Goal: Find specific page/section: Find specific page/section

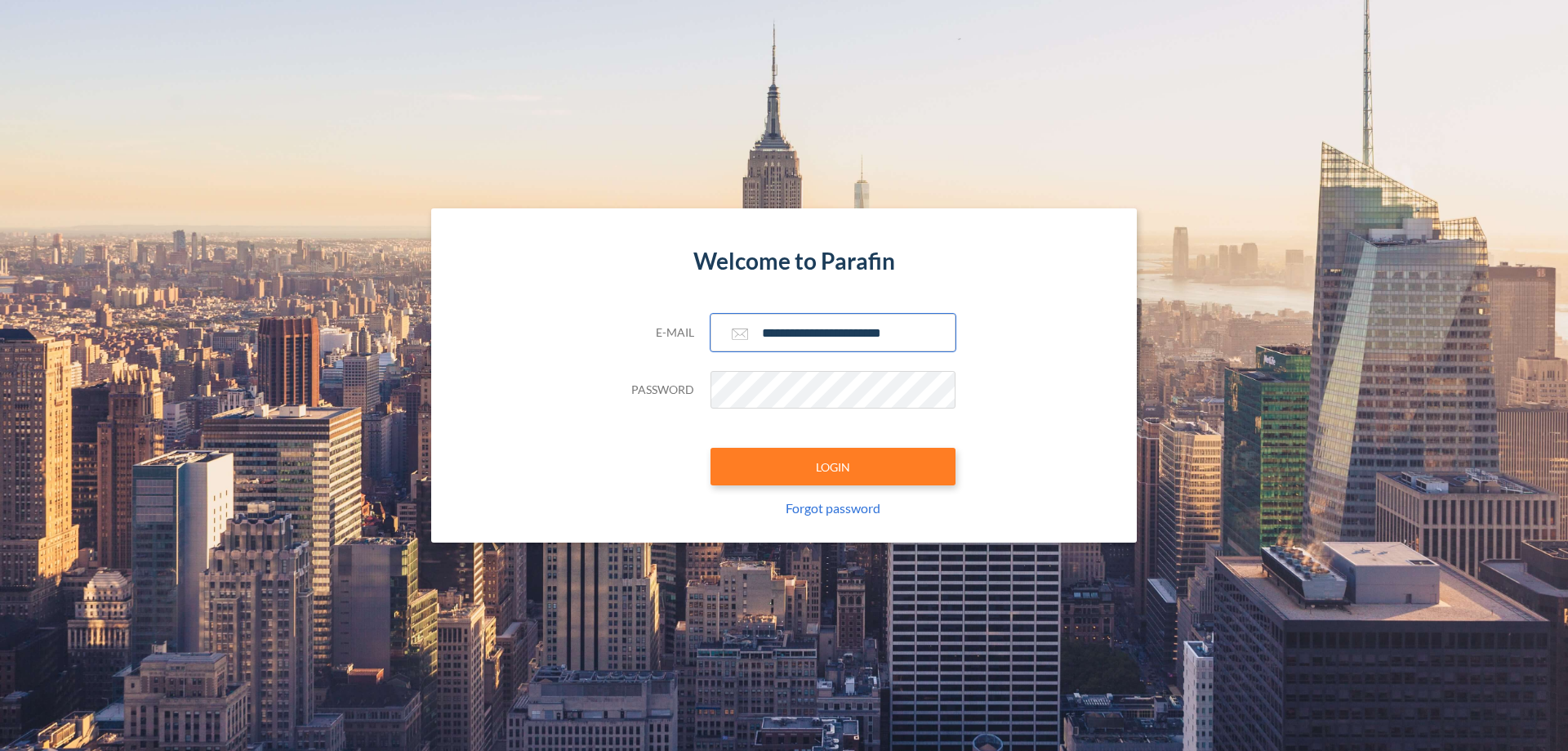
type input "**********"
click at [833, 467] on button "LOGIN" at bounding box center [833, 467] width 245 height 38
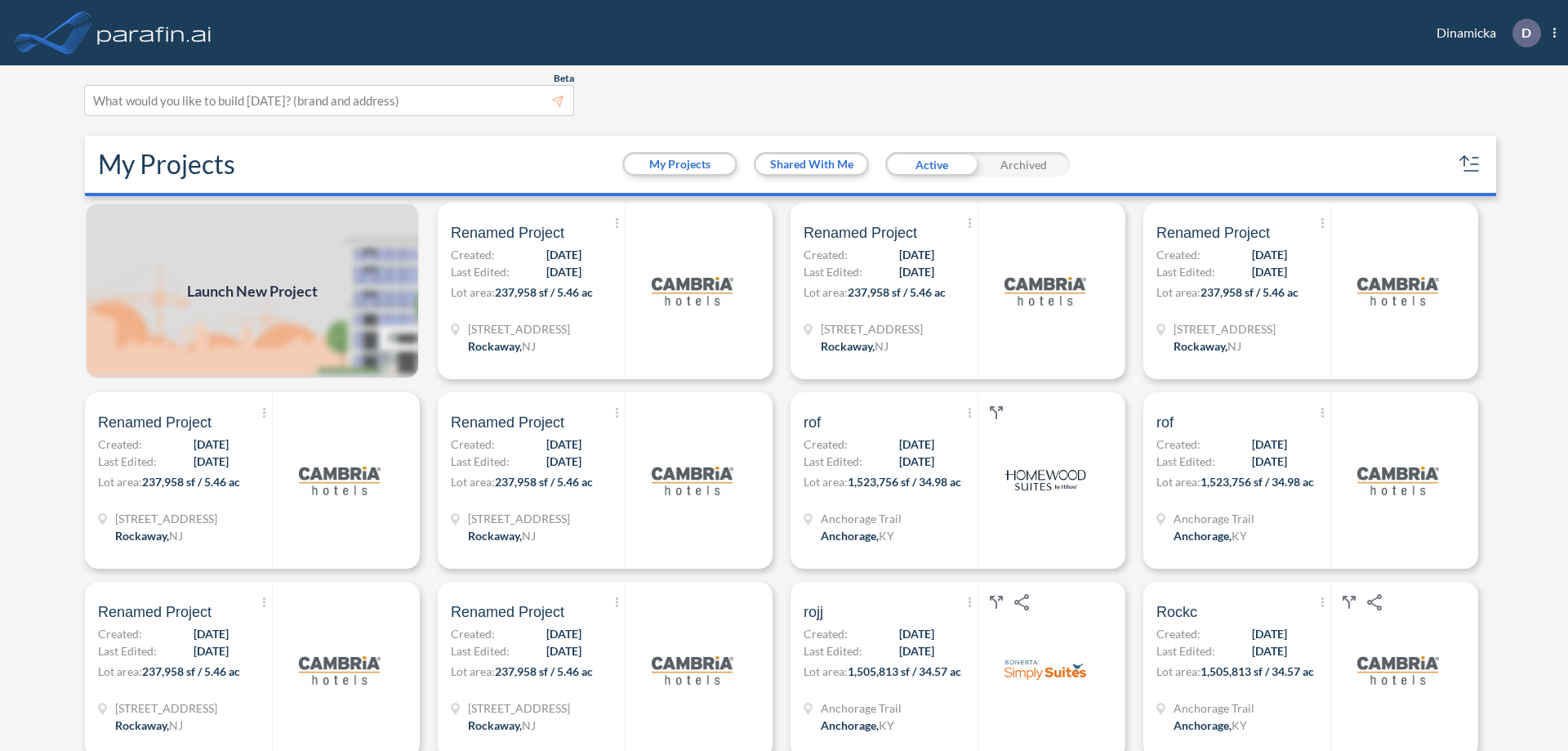
scroll to position [4, 0]
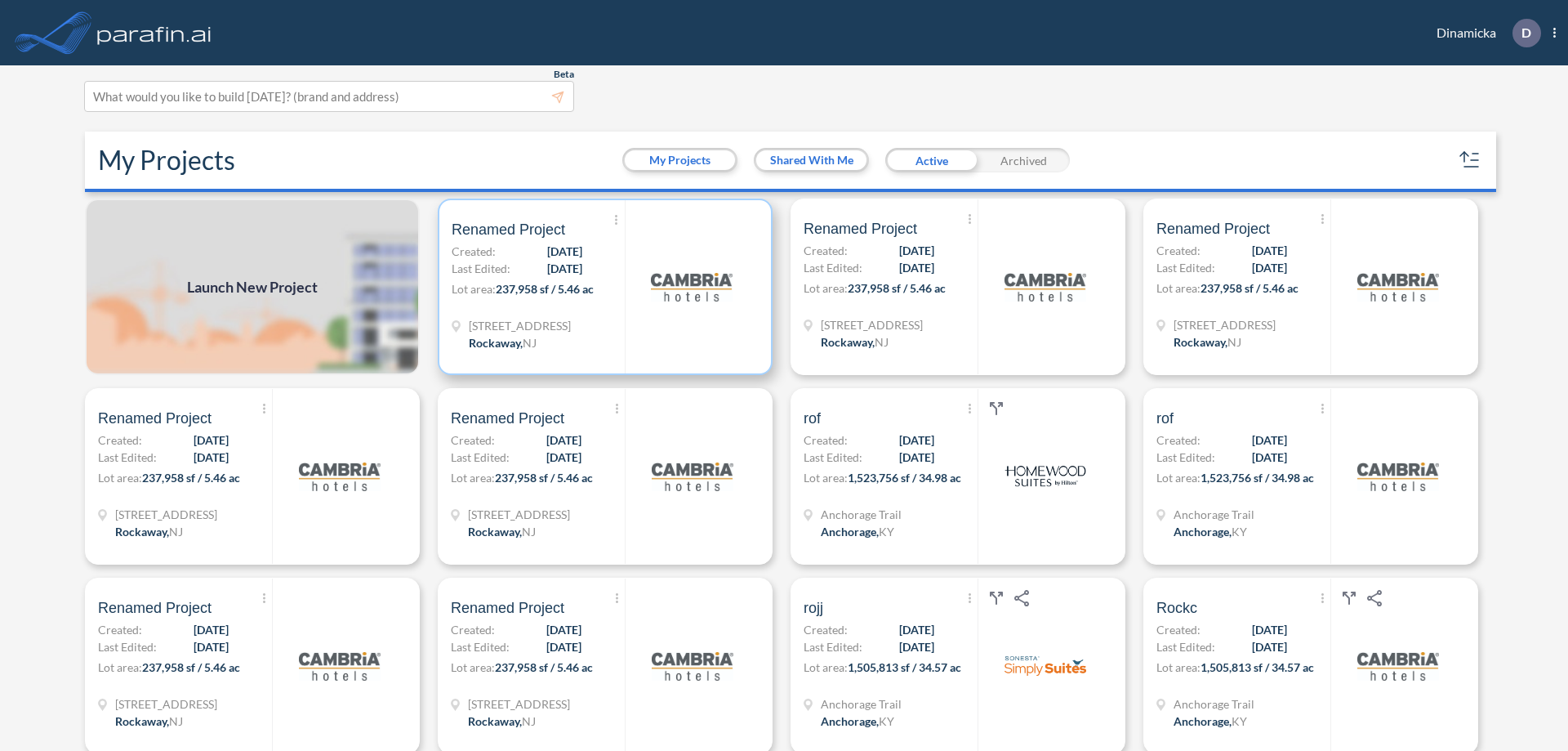
click at [602, 287] on p "Lot area: 237,958 sf / 5.46 ac" at bounding box center [538, 292] width 173 height 24
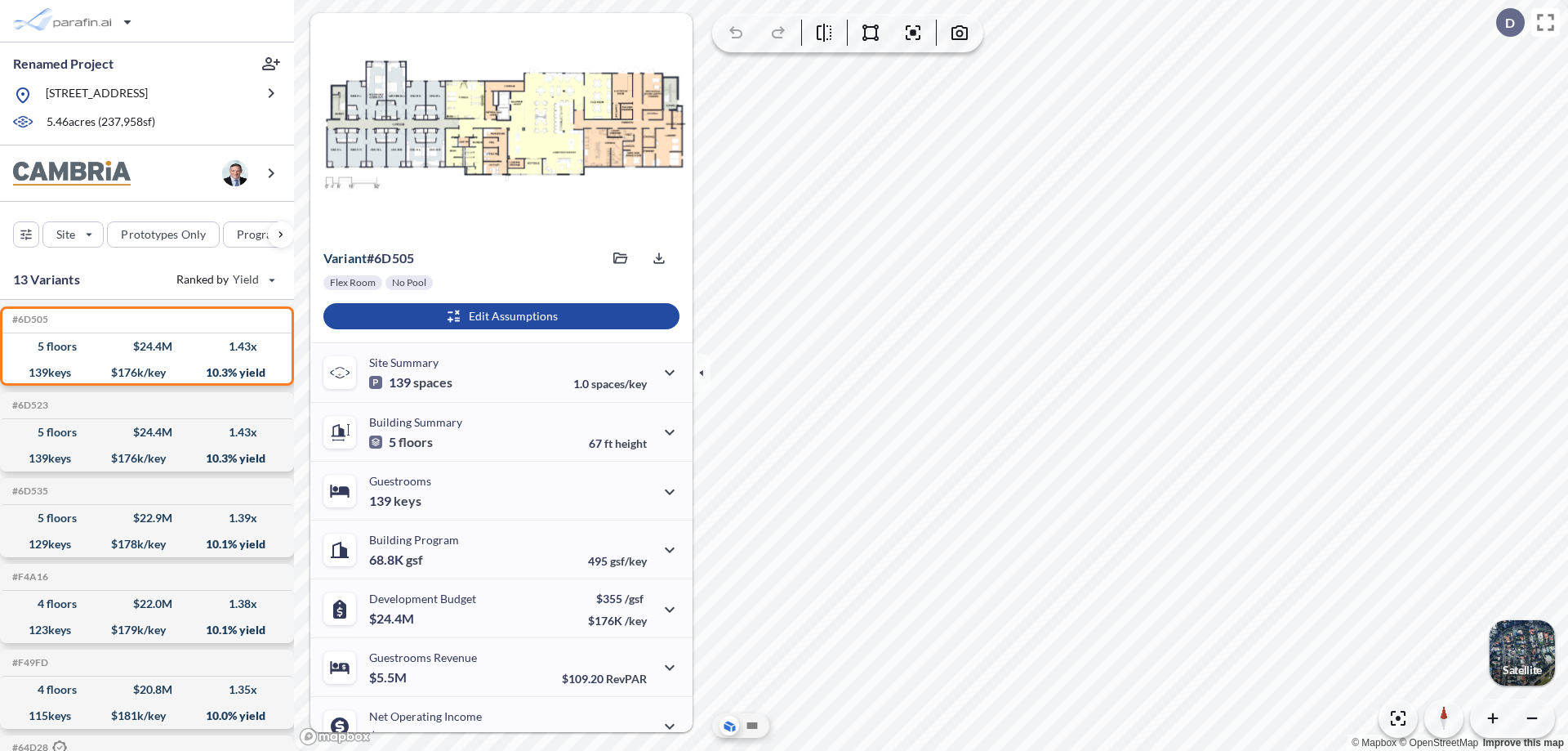
scroll to position [83, 0]
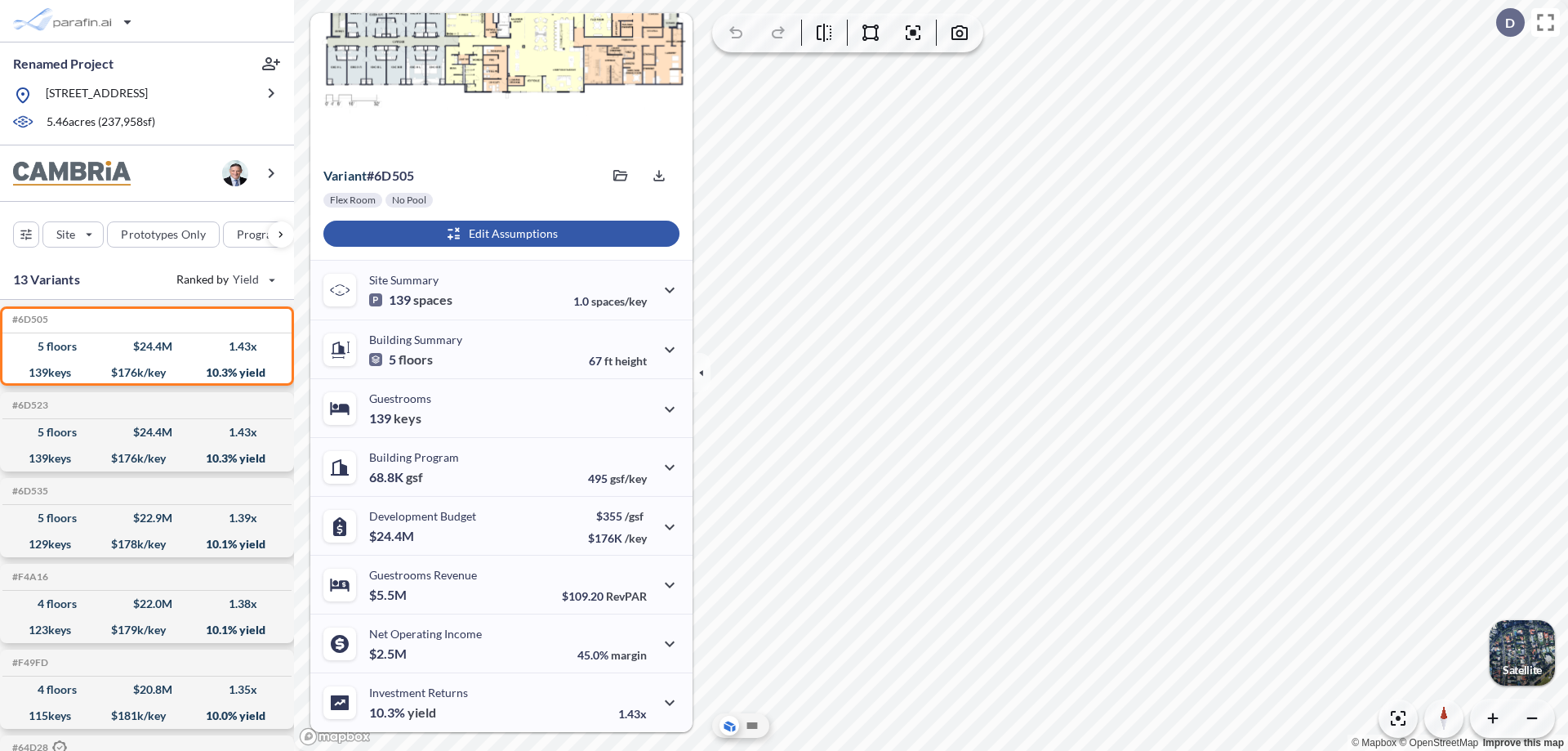
click at [499, 234] on div "button" at bounding box center [502, 234] width 356 height 26
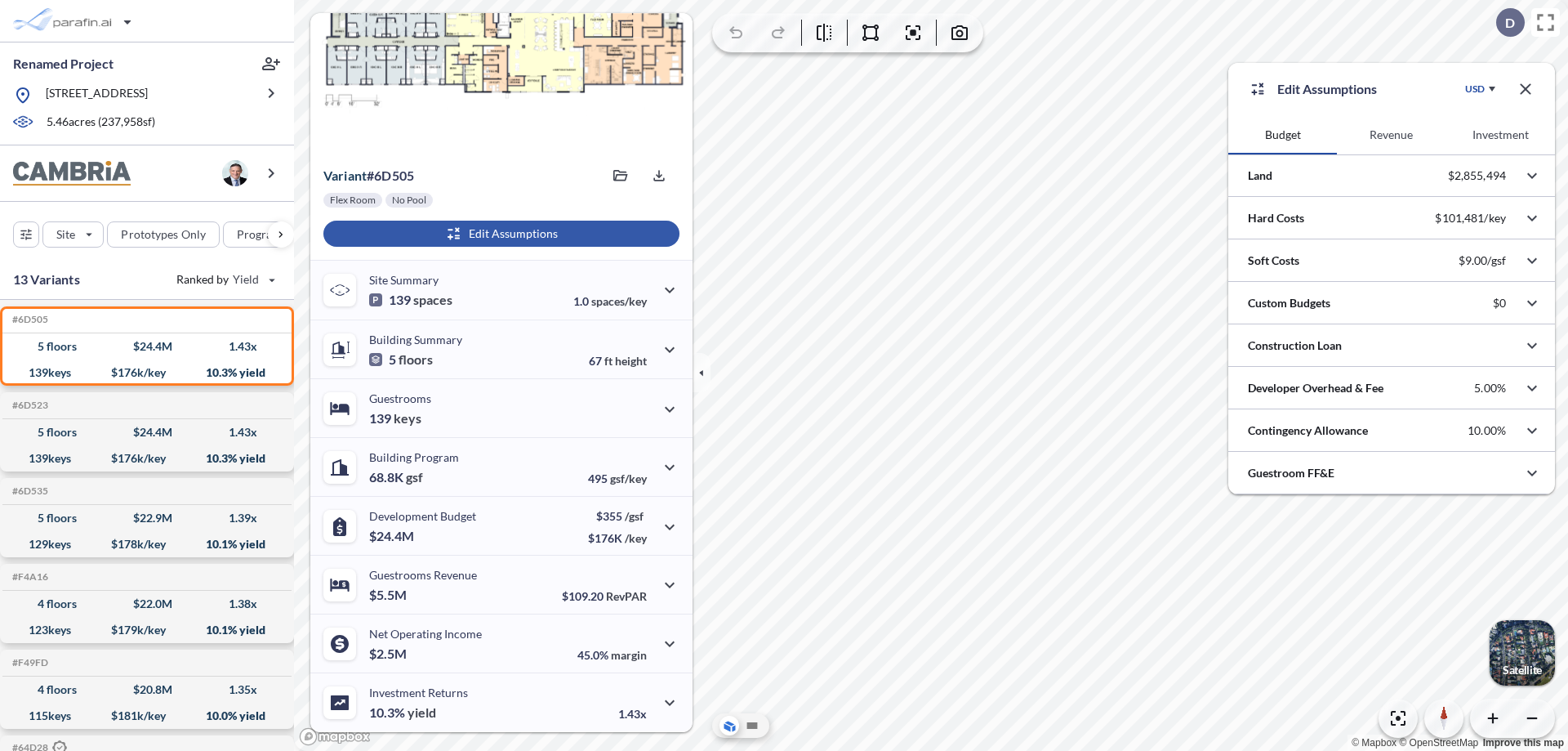
click at [1391, 135] on button "Revenue" at bounding box center [1391, 135] width 109 height 39
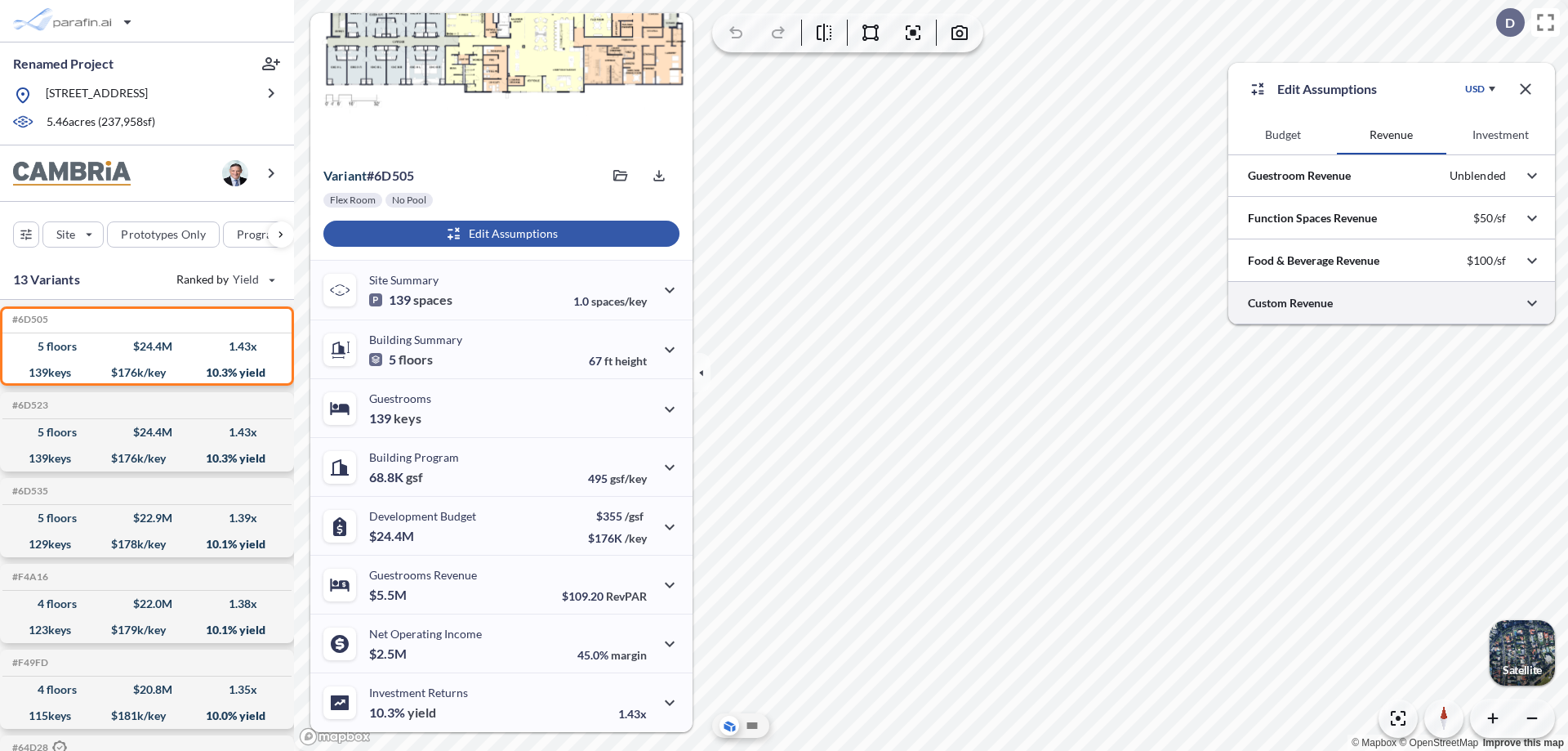
click at [1392, 303] on div at bounding box center [1392, 302] width 327 height 42
